Goal: Task Accomplishment & Management: Manage account settings

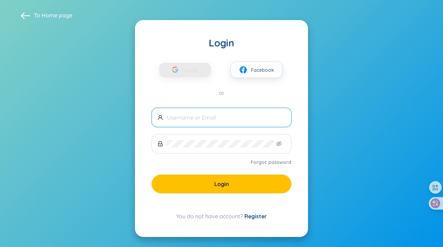
scroll to position [0, 0]
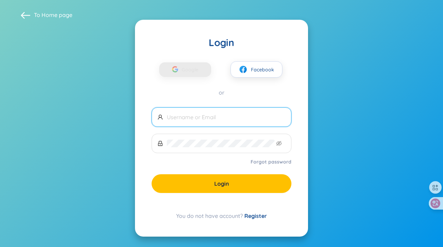
click at [200, 215] on div "You do not have account? Register" at bounding box center [221, 215] width 140 height 8
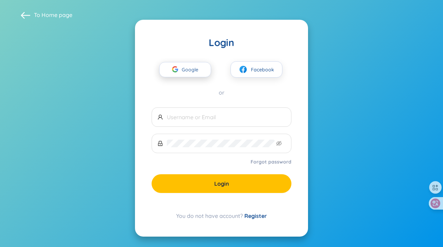
click at [190, 68] on span "Google" at bounding box center [192, 69] width 20 height 15
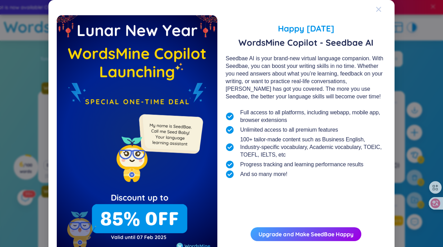
click at [379, 7] on icon "Close" at bounding box center [378, 10] width 6 height 6
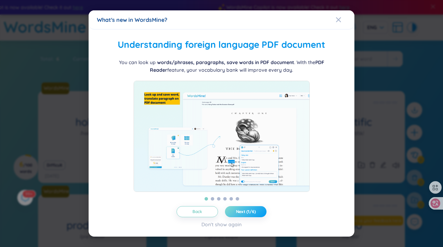
click at [248, 214] on span "Next (1/6)" at bounding box center [246, 211] width 20 height 6
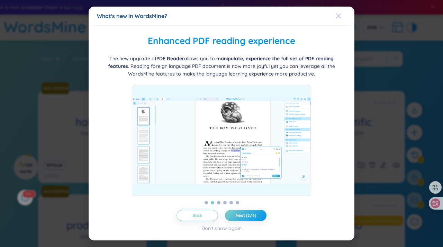
click at [339, 16] on icon "Close" at bounding box center [338, 16] width 6 height 6
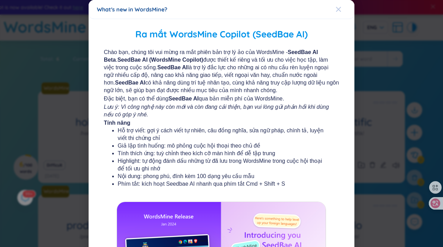
click at [340, 11] on icon "Close" at bounding box center [338, 10] width 6 height 6
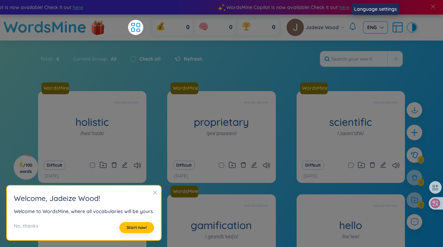
click at [377, 27] on span "ENG" at bounding box center [375, 27] width 17 height 7
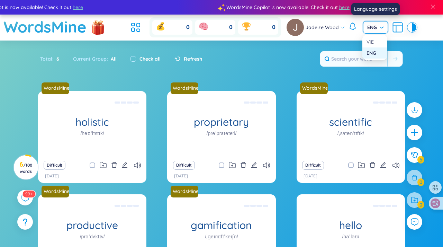
click at [371, 53] on div "ENG" at bounding box center [374, 53] width 17 height 8
